Goal: Information Seeking & Learning: Learn about a topic

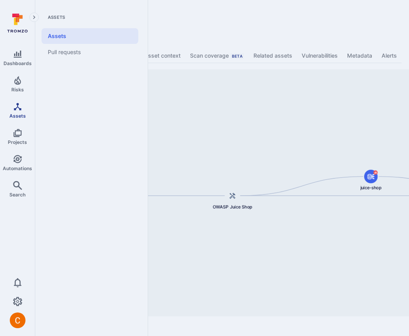
click at [14, 107] on icon "Assets" at bounding box center [17, 106] width 9 height 9
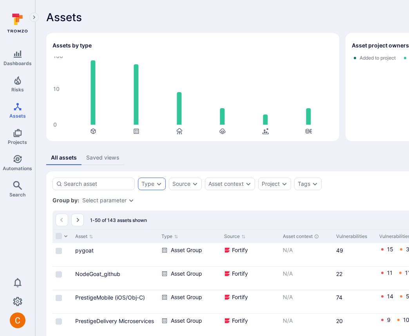
click at [152, 186] on div "Type" at bounding box center [148, 184] width 13 height 6
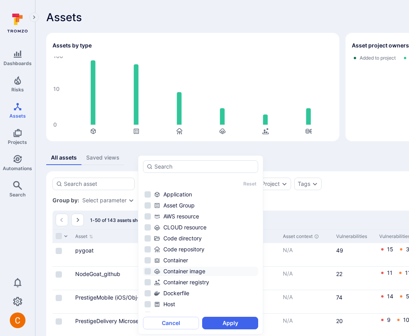
click at [188, 267] on li "Container image" at bounding box center [200, 271] width 115 height 9
click at [218, 322] on button "Apply" at bounding box center [230, 323] width 56 height 13
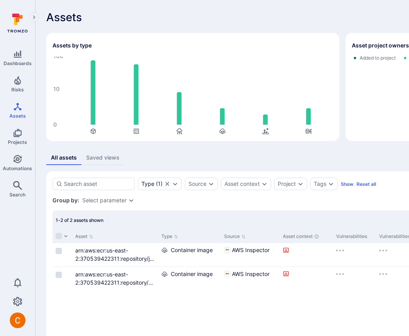
scroll to position [28, 0]
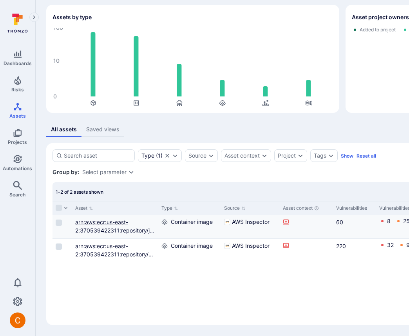
click at [94, 222] on link "arn:aws:ecr:us-east-2:370539422311:repository/juice-shop/sha256:802c830cc505147…" at bounding box center [114, 247] width 79 height 56
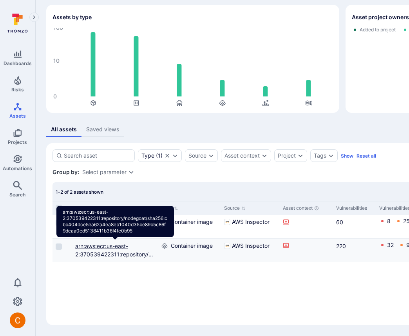
click at [94, 254] on link "arn:aws:ecr:us-east-2:370539422311:repository/nodegoat/sha256:cbb404dce5ea62a4e…" at bounding box center [115, 267] width 80 height 48
